Goal: Transaction & Acquisition: Purchase product/service

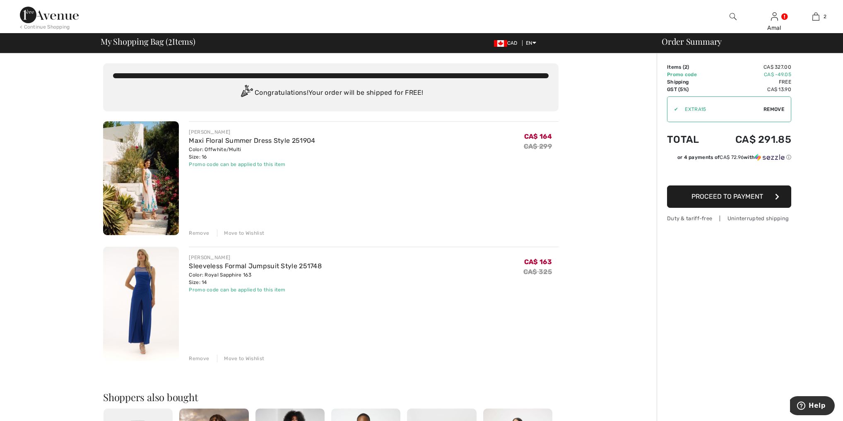
click at [782, 74] on td "CA$ -49.05" at bounding box center [752, 74] width 79 height 7
click at [782, 73] on td "CA$ -49.05" at bounding box center [752, 74] width 79 height 7
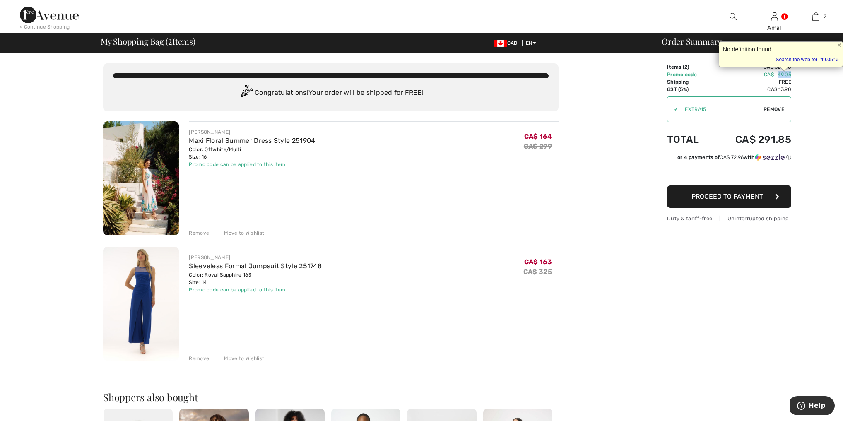
click at [717, 201] on button "Proceed to Payment" at bounding box center [729, 197] width 124 height 22
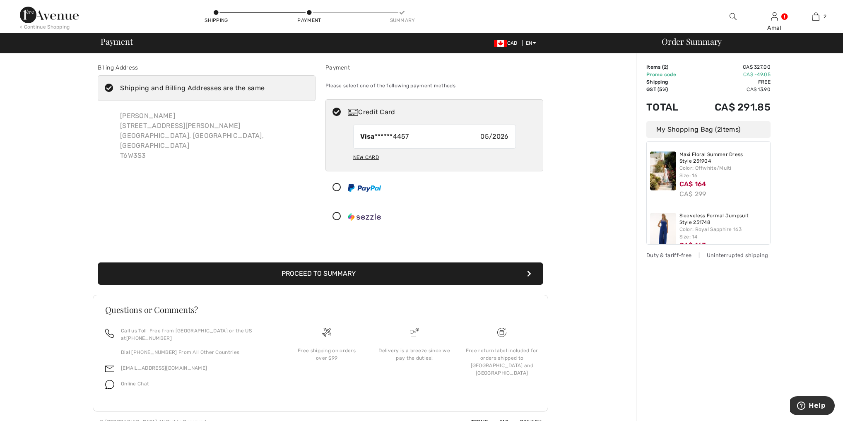
click at [282, 272] on button "Proceed to Summary" at bounding box center [321, 274] width 446 height 22
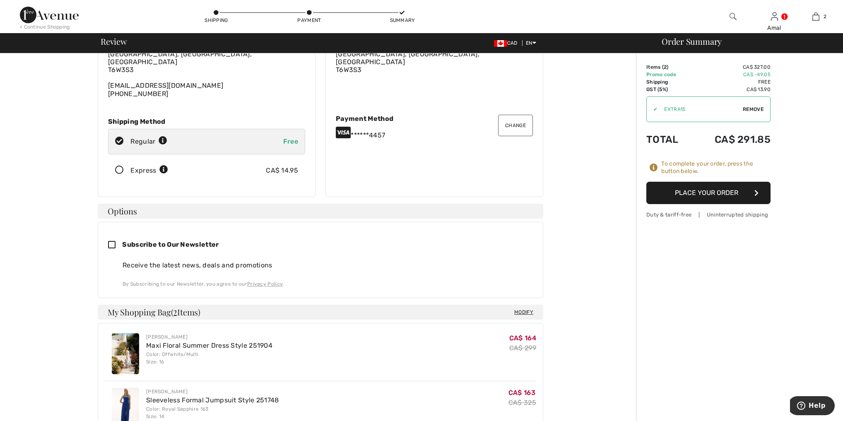
scroll to position [99, 0]
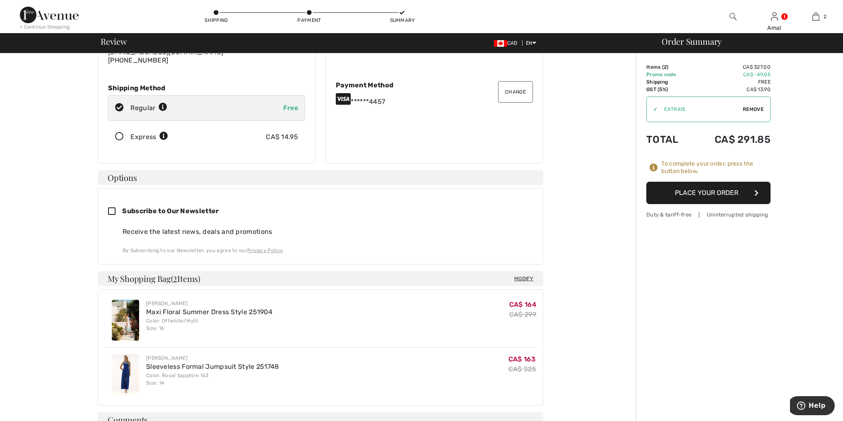
click at [698, 196] on button "Place Your Order" at bounding box center [709, 193] width 124 height 22
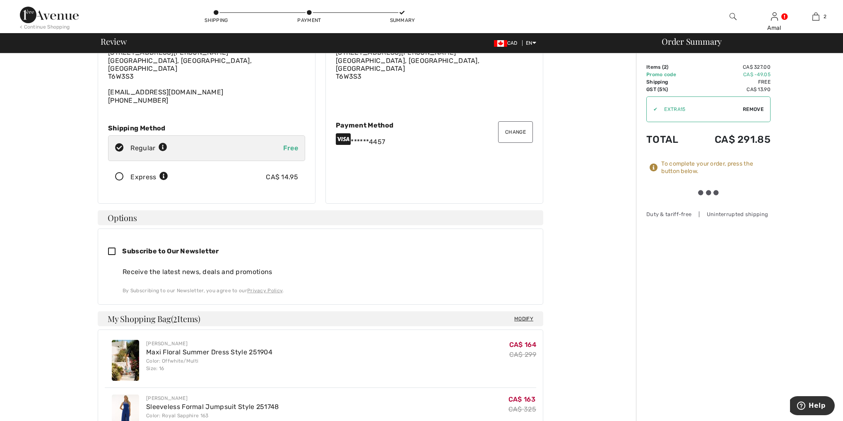
scroll to position [0, 0]
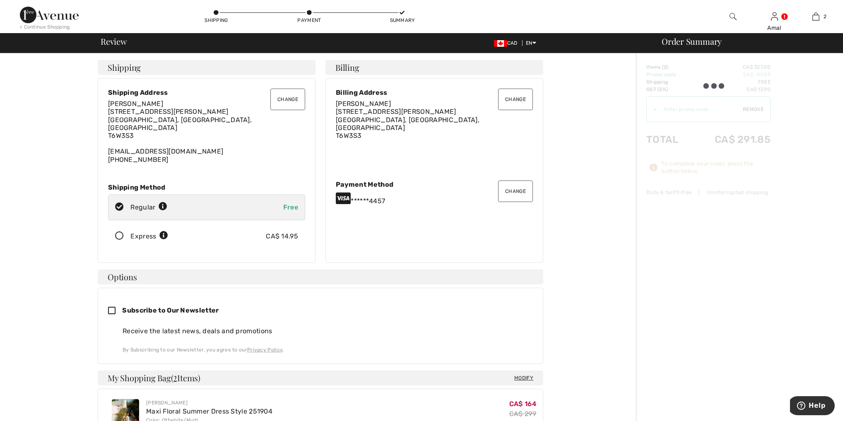
type input "EXTRA15"
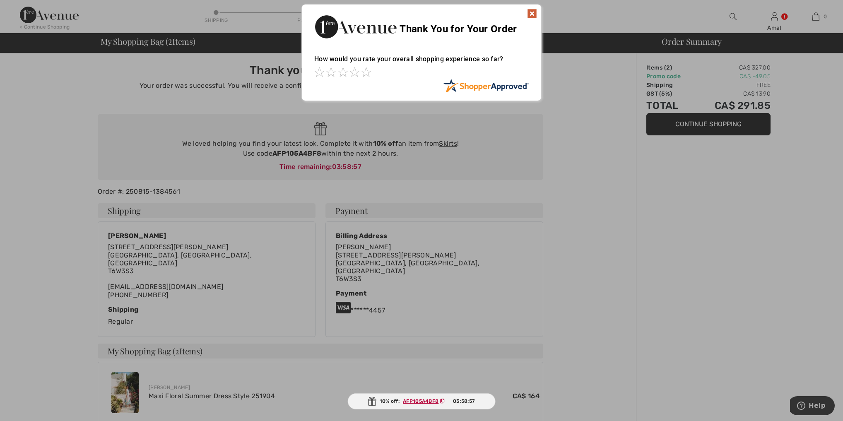
click at [513, 241] on div at bounding box center [421, 210] width 843 height 421
click at [531, 15] on img at bounding box center [532, 14] width 10 height 10
